Goal: Find specific page/section: Find specific page/section

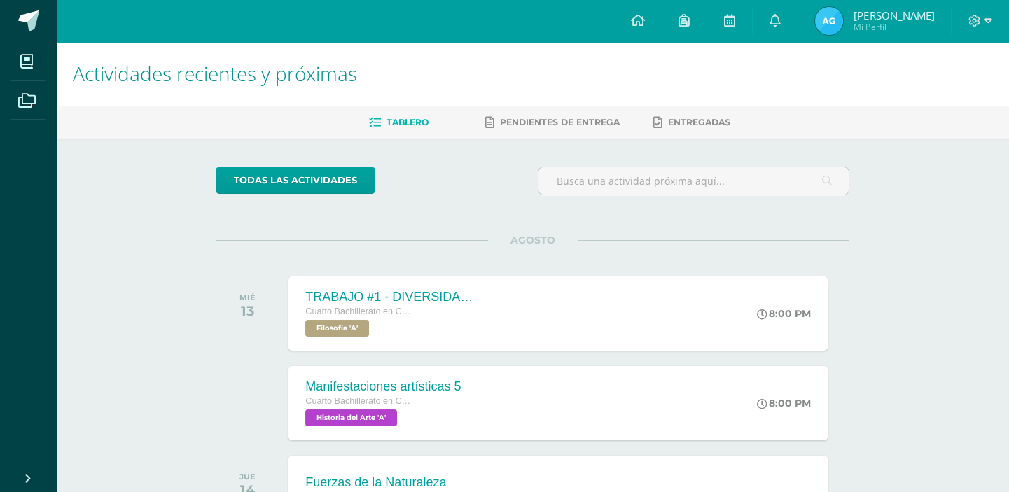
click at [826, 19] on img at bounding box center [829, 21] width 28 height 28
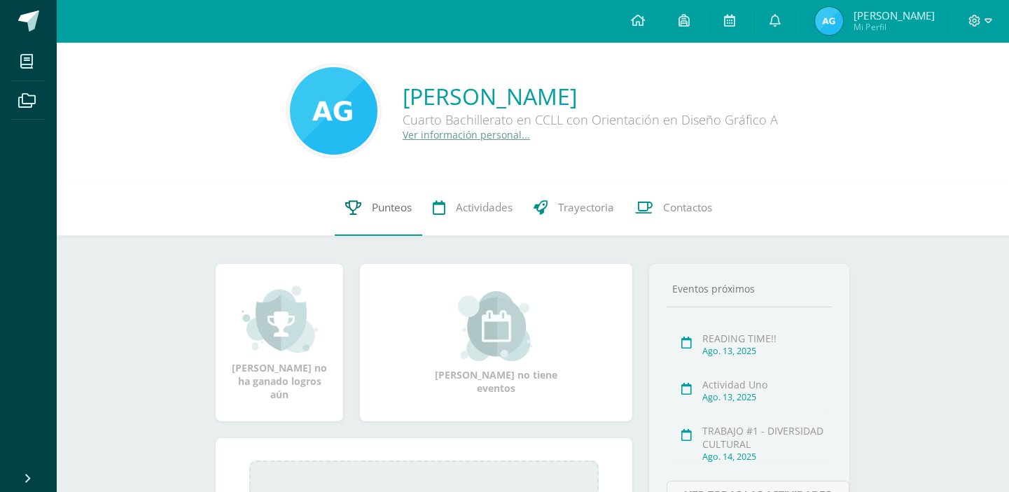
click at [395, 208] on span "Punteos" at bounding box center [392, 207] width 40 height 15
